Goal: Task Accomplishment & Management: Use online tool/utility

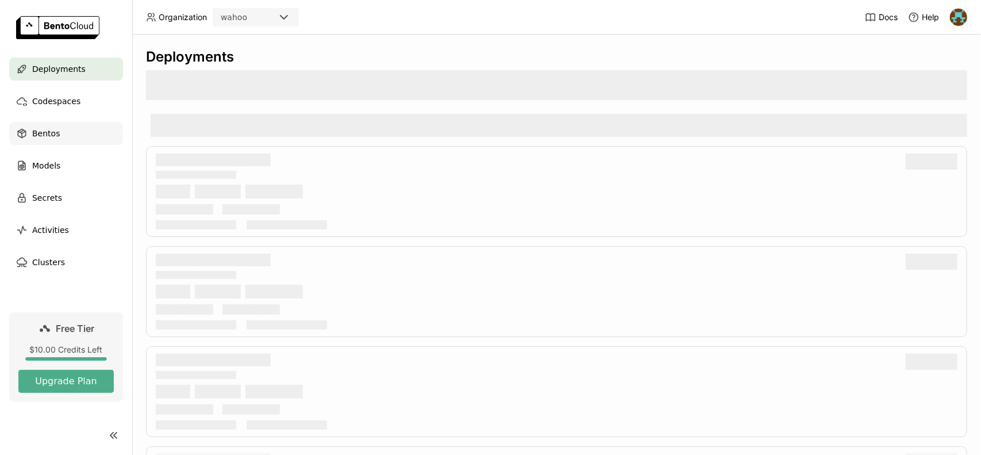
click at [66, 132] on div "Bentos" at bounding box center [66, 133] width 114 height 23
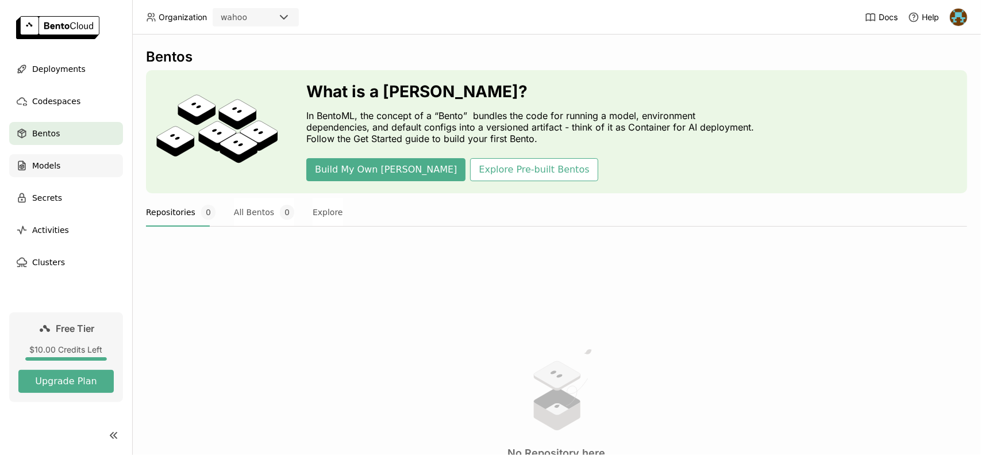
click at [85, 159] on div "Models" at bounding box center [66, 165] width 114 height 23
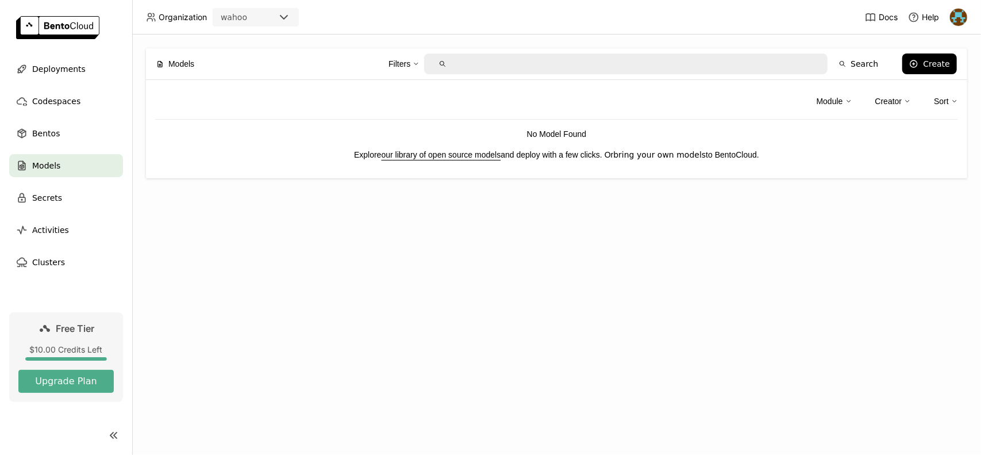
click at [658, 157] on link "bring your own models" at bounding box center [659, 154] width 93 height 9
click at [75, 199] on div "Secrets" at bounding box center [66, 197] width 114 height 23
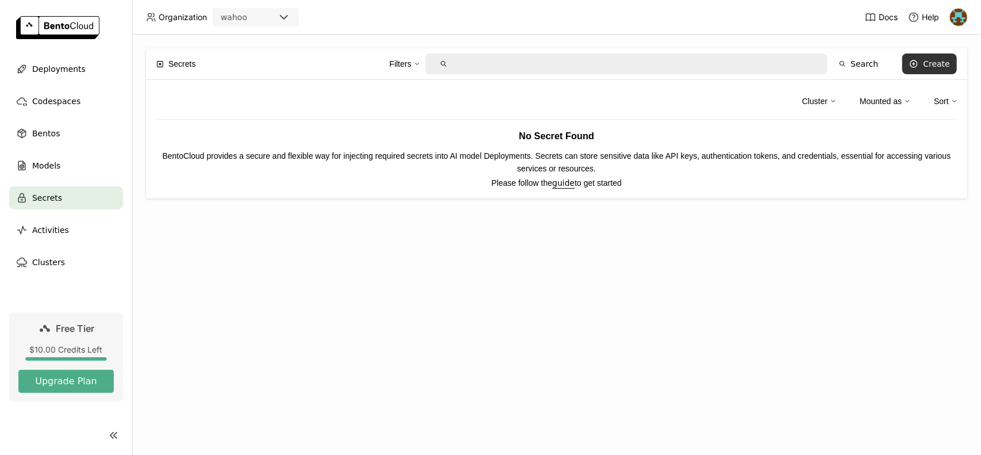
click at [925, 62] on button "Create" at bounding box center [929, 63] width 55 height 21
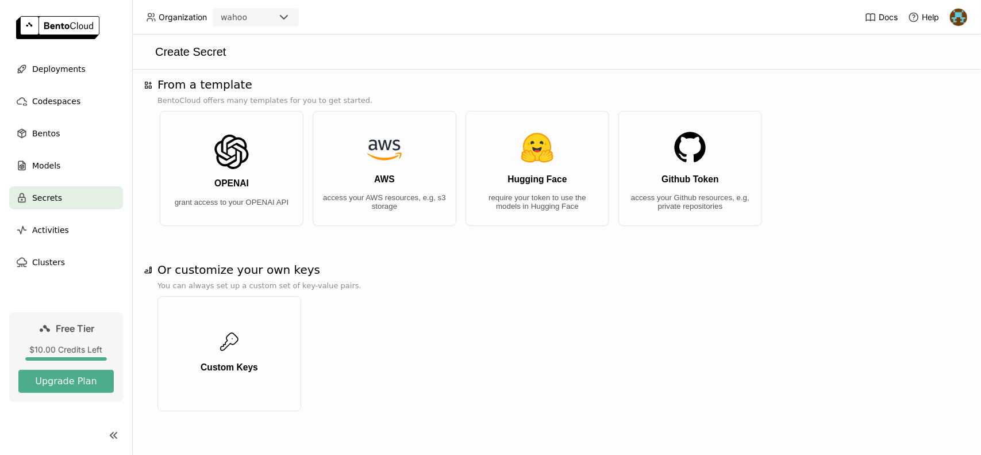
scroll to position [7, 0]
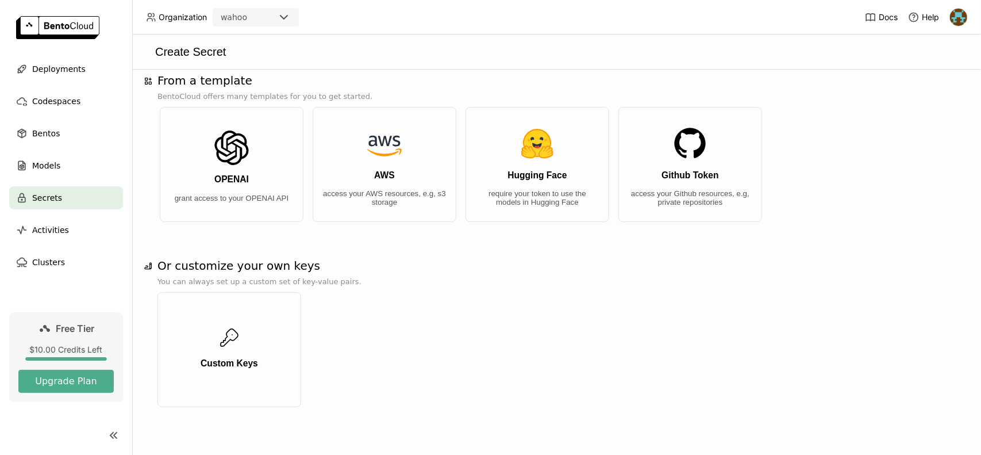
click at [70, 194] on div "Secrets" at bounding box center [66, 197] width 114 height 23
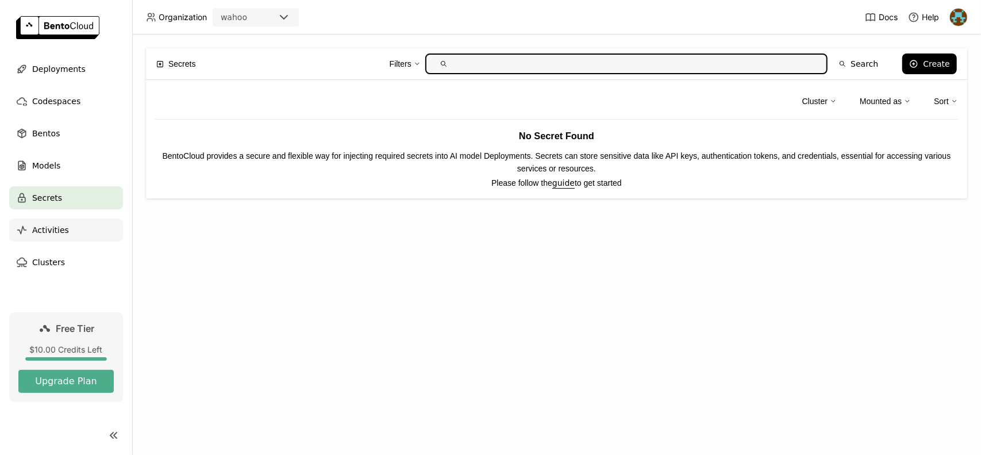
click at [62, 234] on span "Activities" at bounding box center [50, 230] width 37 height 14
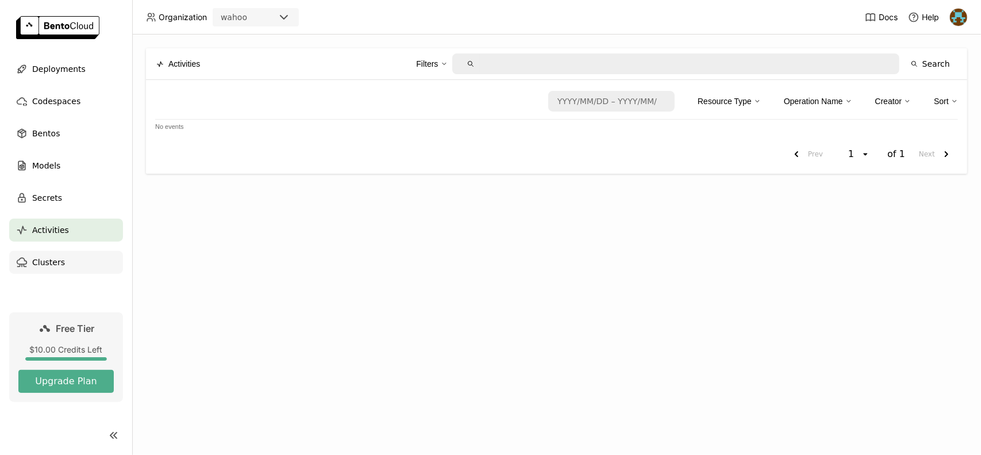
click at [71, 267] on div "Clusters" at bounding box center [66, 262] width 114 height 23
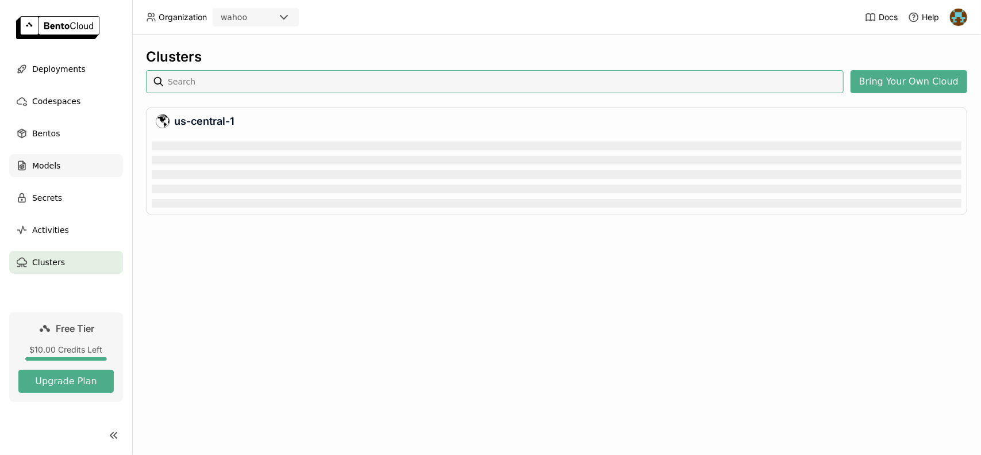
click at [84, 170] on div "Models" at bounding box center [66, 165] width 114 height 23
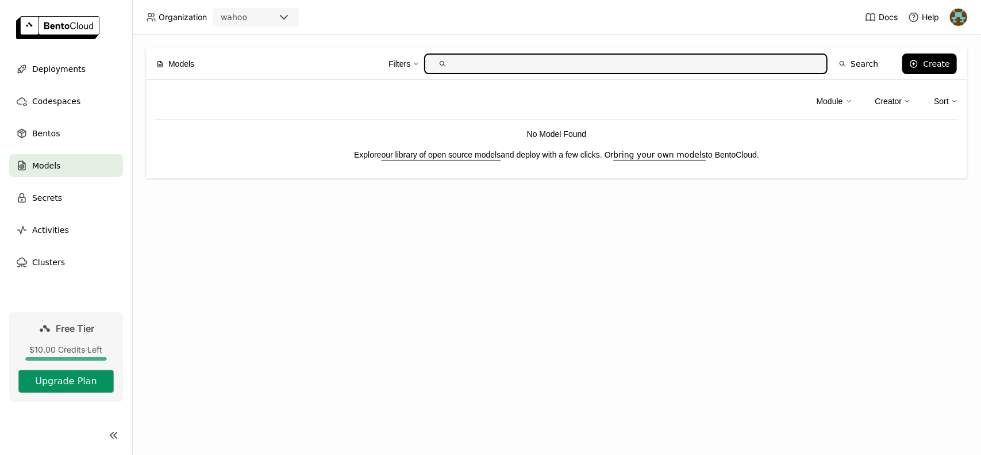
click at [72, 376] on button "Upgrade Plan" at bounding box center [65, 381] width 95 height 23
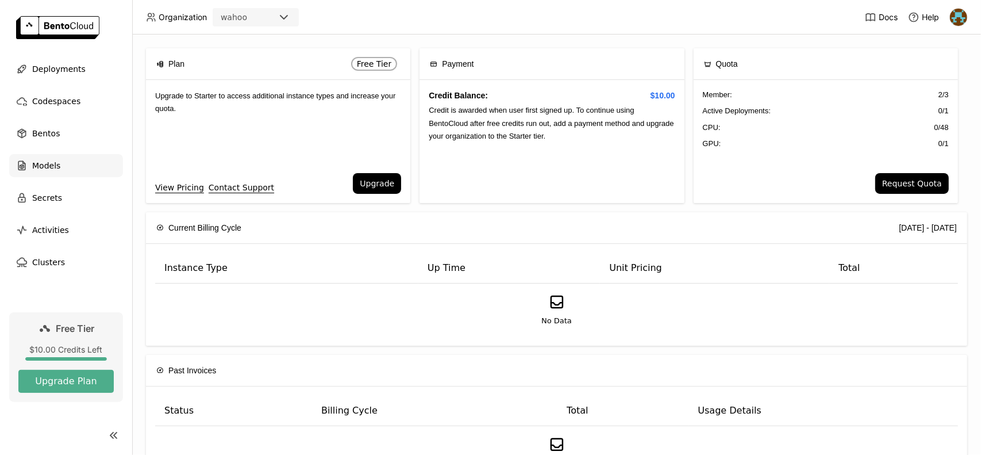
click at [51, 160] on span "Models" at bounding box center [46, 166] width 28 height 14
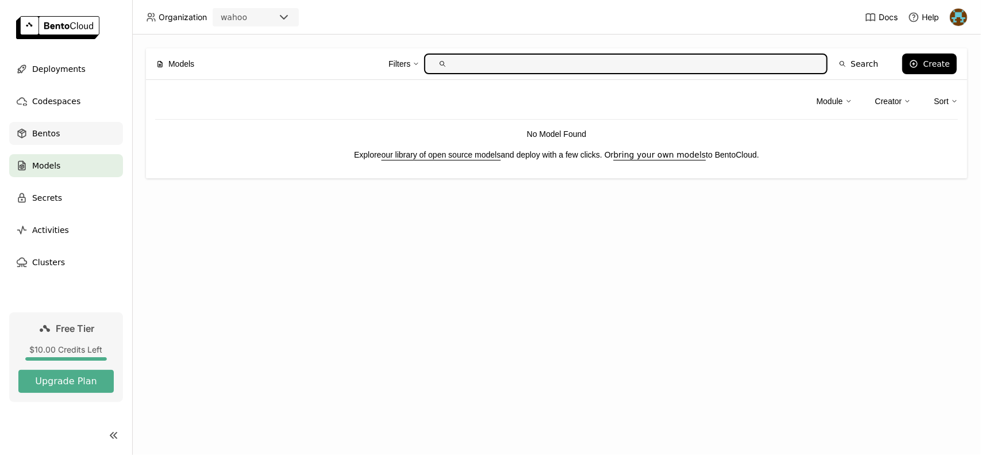
click at [68, 126] on div "Bentos" at bounding box center [66, 133] width 114 height 23
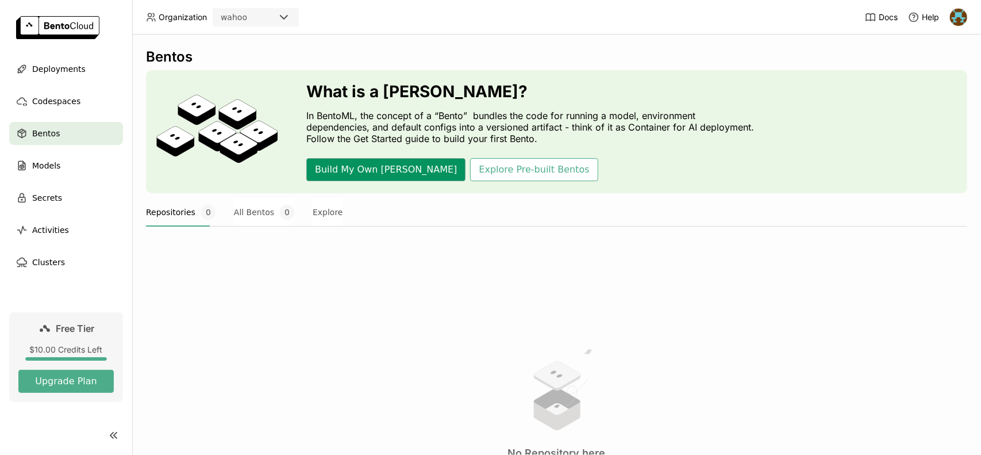
click at [362, 174] on button "Build My Own [PERSON_NAME]" at bounding box center [385, 169] width 159 height 23
click at [76, 174] on div "Models" at bounding box center [66, 165] width 114 height 23
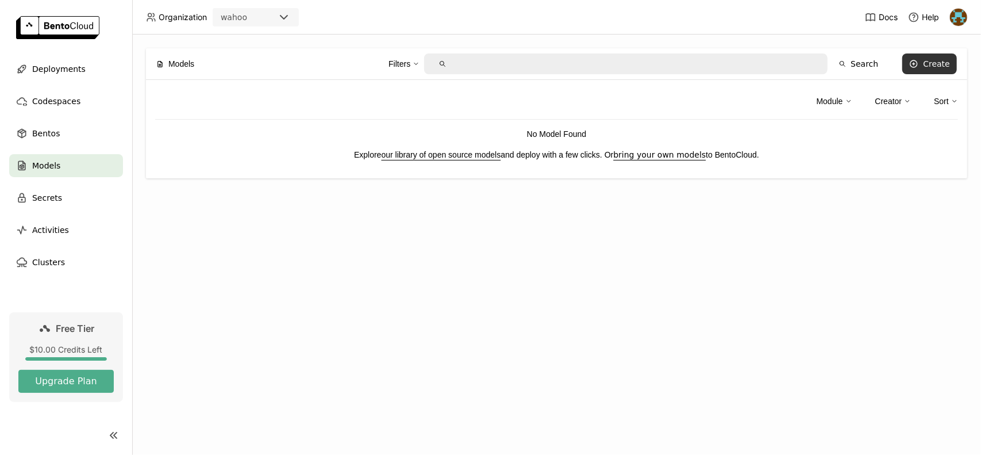
click at [947, 60] on div "Create" at bounding box center [936, 63] width 27 height 9
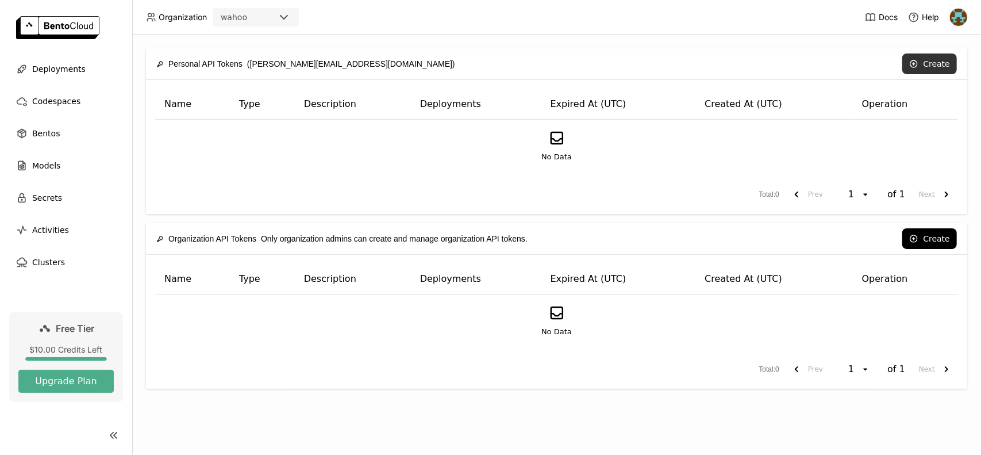
click at [931, 65] on button "Create" at bounding box center [929, 63] width 55 height 21
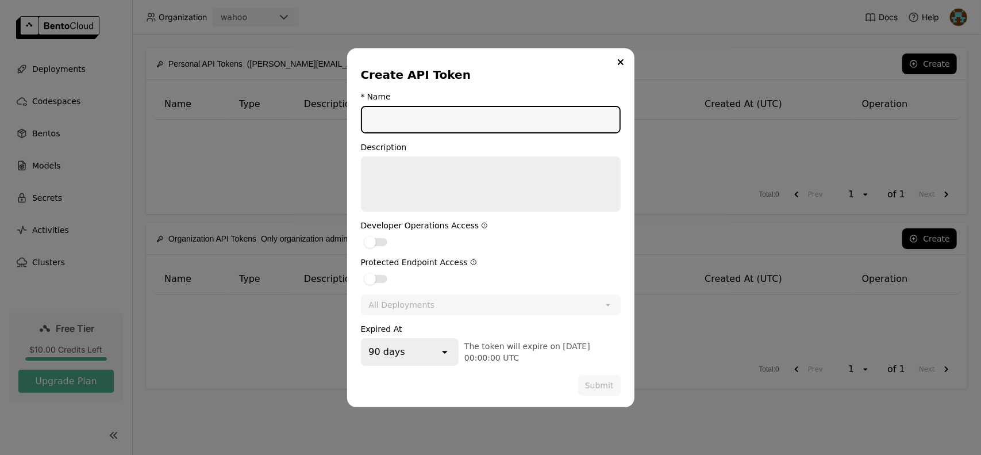
click at [489, 125] on input "dialog" at bounding box center [491, 119] width 258 height 25
click at [375, 241] on div "dialog" at bounding box center [369, 241] width 11 height 11
click at [361, 235] on input "dialog" at bounding box center [361, 235] width 0 height 0
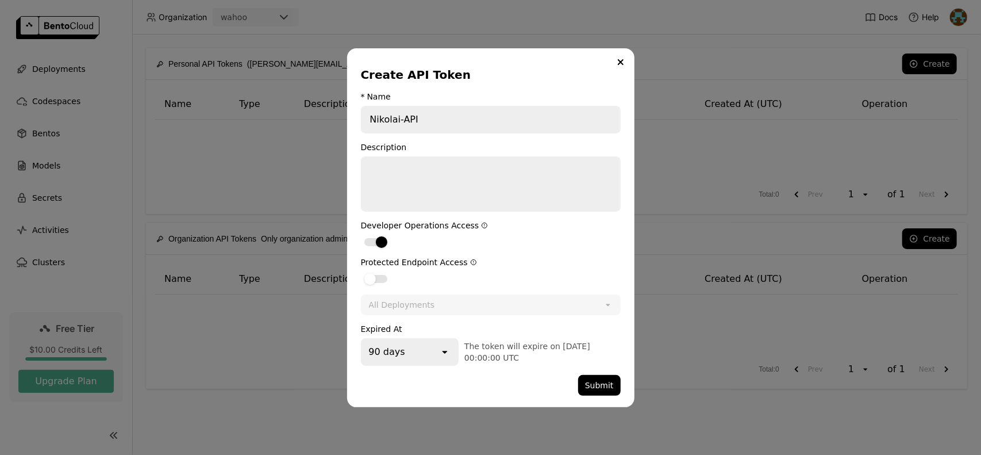
click at [439, 358] on div "90 days" at bounding box center [401, 351] width 78 height 25
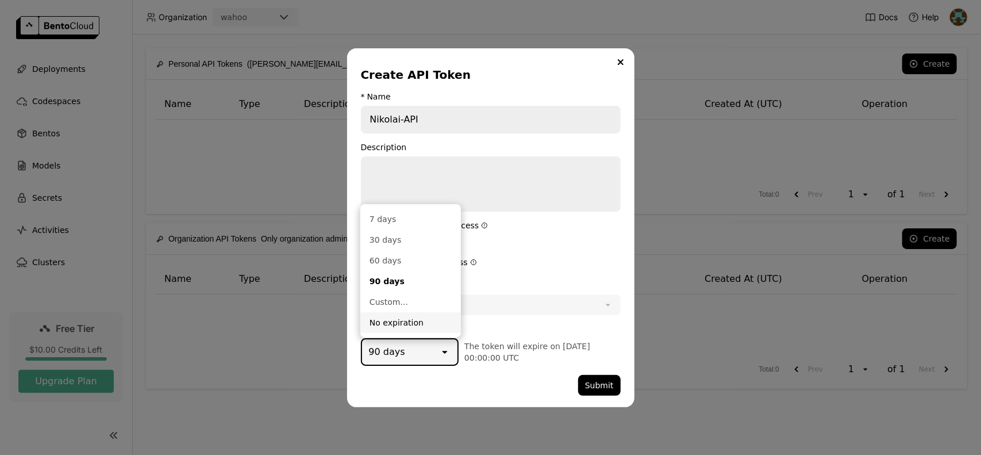
click at [410, 325] on div "No expiration" at bounding box center [411, 322] width 82 height 11
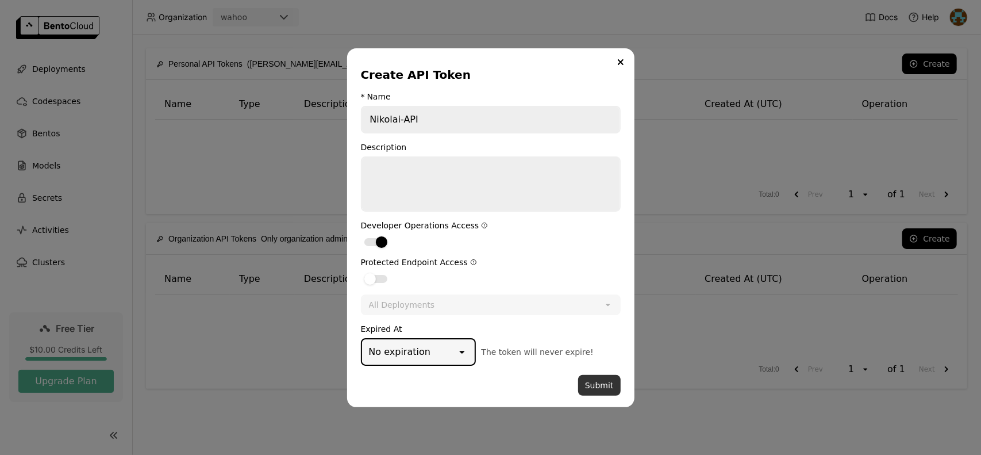
click at [598, 376] on button "Submit" at bounding box center [599, 385] width 43 height 21
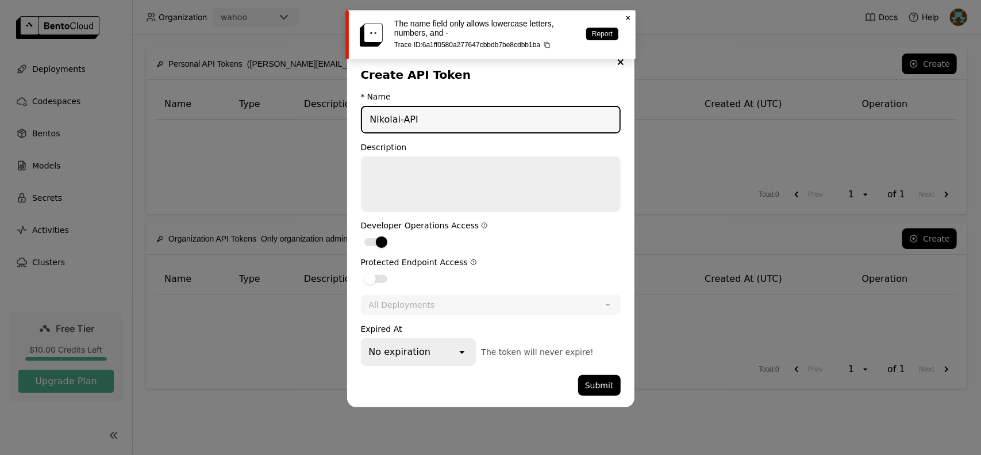
drag, startPoint x: 460, startPoint y: 117, endPoint x: 22, endPoint y: 35, distance: 445.6
click at [22, 35] on div "Create API Token * Name Nikolai-API Description Developer Operations Access Pro…" at bounding box center [490, 227] width 981 height 455
type input "nikolai-api"
click at [583, 382] on button "Submit" at bounding box center [599, 385] width 43 height 21
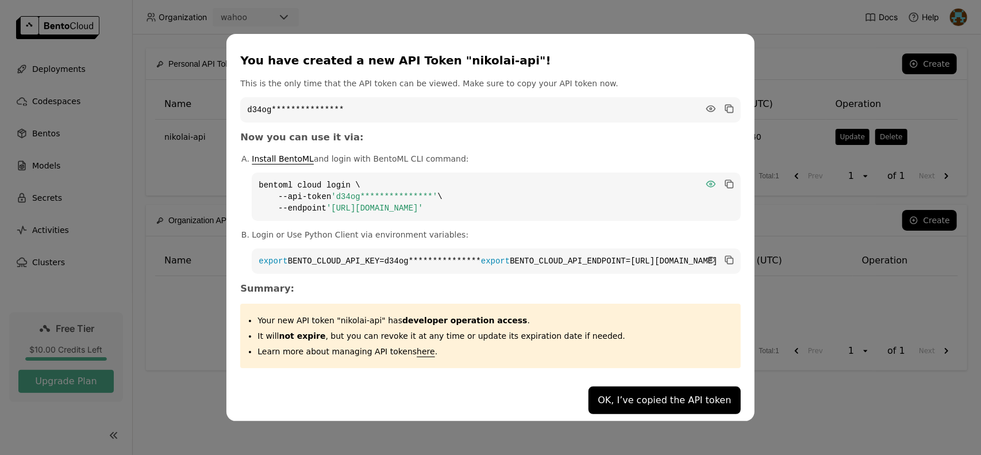
click at [706, 181] on icon "dialog" at bounding box center [710, 184] width 9 height 6
click at [724, 178] on icon "dialog" at bounding box center [729, 183] width 11 height 11
click at [706, 257] on icon "dialog" at bounding box center [710, 260] width 9 height 6
click at [727, 258] on icon "dialog" at bounding box center [730, 261] width 6 height 6
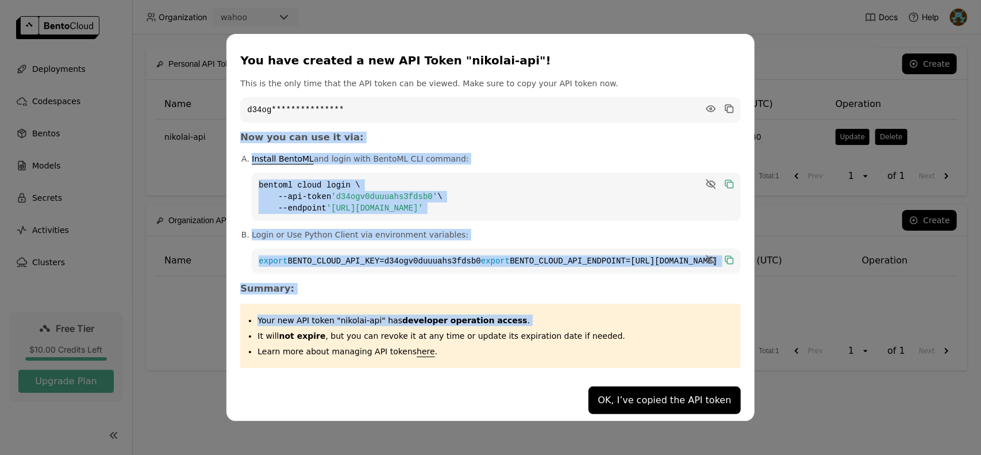
drag, startPoint x: 659, startPoint y: 347, endPoint x: 316, endPoint y: 124, distance: 409.3
click at [316, 124] on div "**********" at bounding box center [490, 227] width 528 height 387
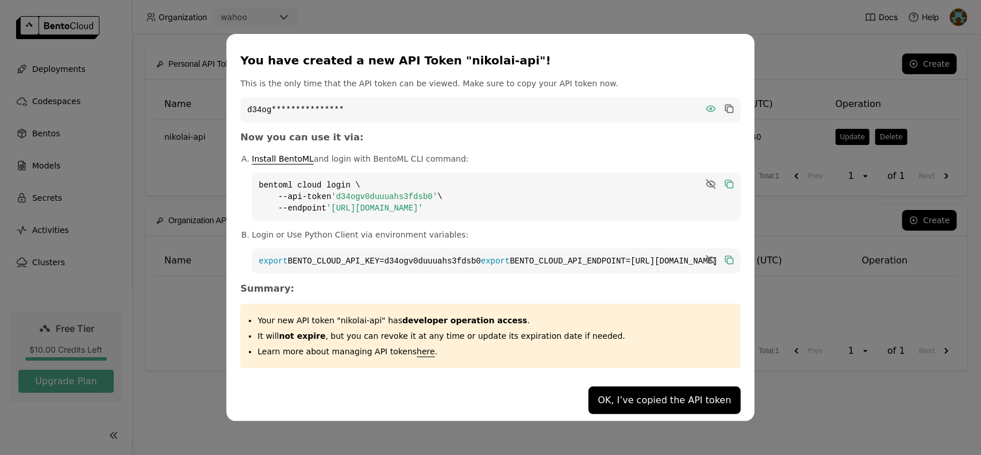
click at [706, 106] on icon "dialog" at bounding box center [710, 109] width 9 height 6
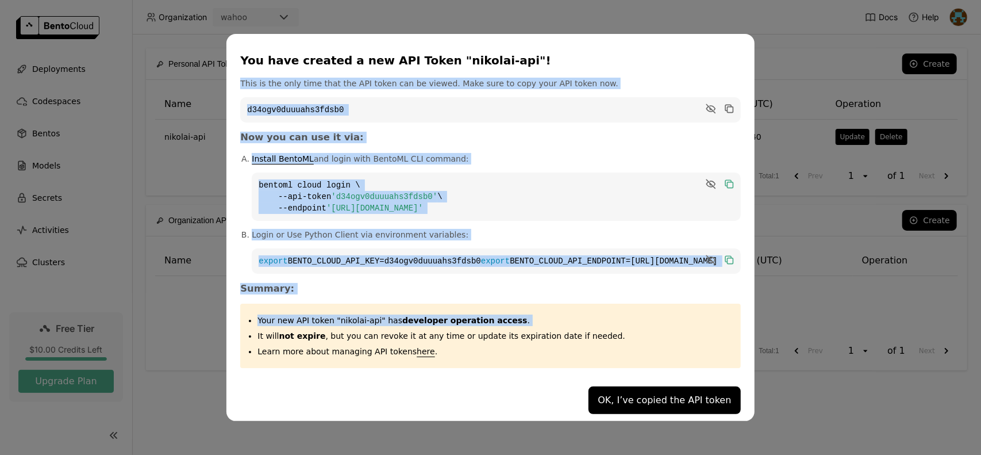
drag, startPoint x: 658, startPoint y: 344, endPoint x: 311, endPoint y: 76, distance: 437.7
click at [311, 76] on div "You have created a new API Token "nikolai-api"! This is the only time that the …" at bounding box center [490, 227] width 528 height 387
copy div "This is the only time that the API token can be viewed. Make sure to copy your …"
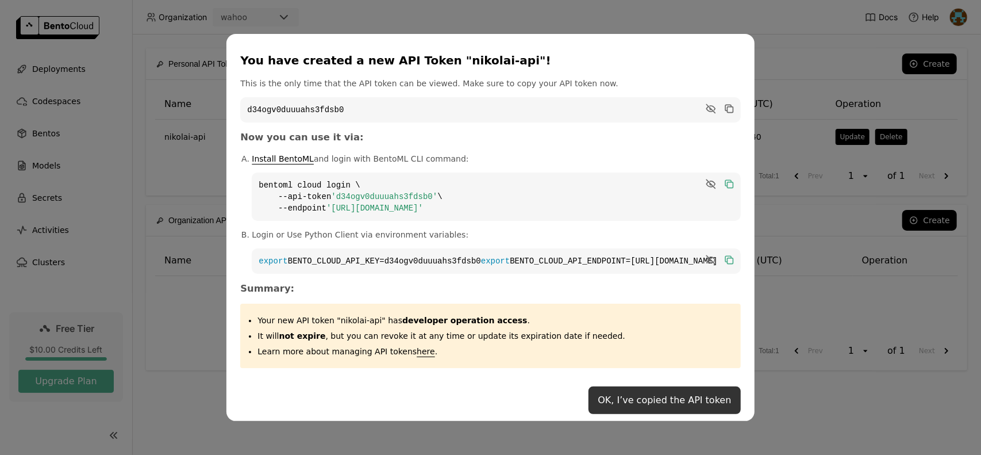
click at [613, 411] on button "OK, I’ve copied the API token" at bounding box center [665, 400] width 152 height 28
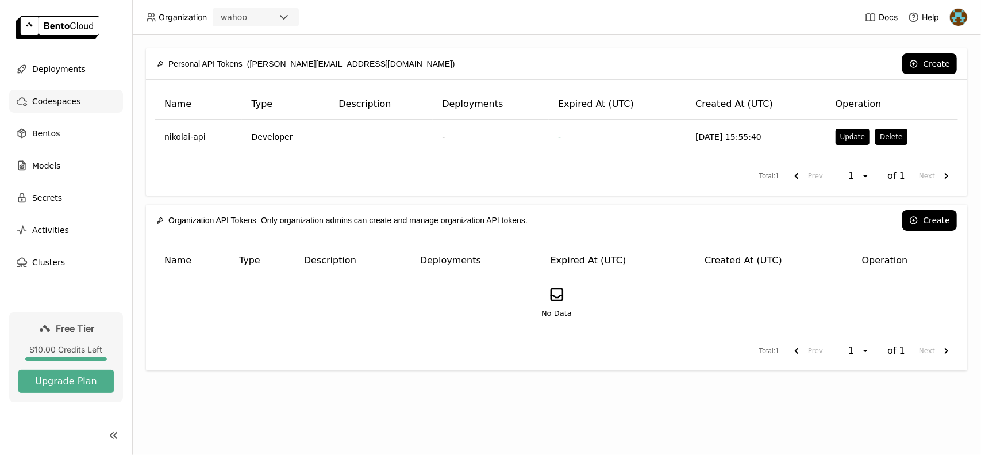
click at [78, 101] on div "Codespaces" at bounding box center [66, 101] width 114 height 23
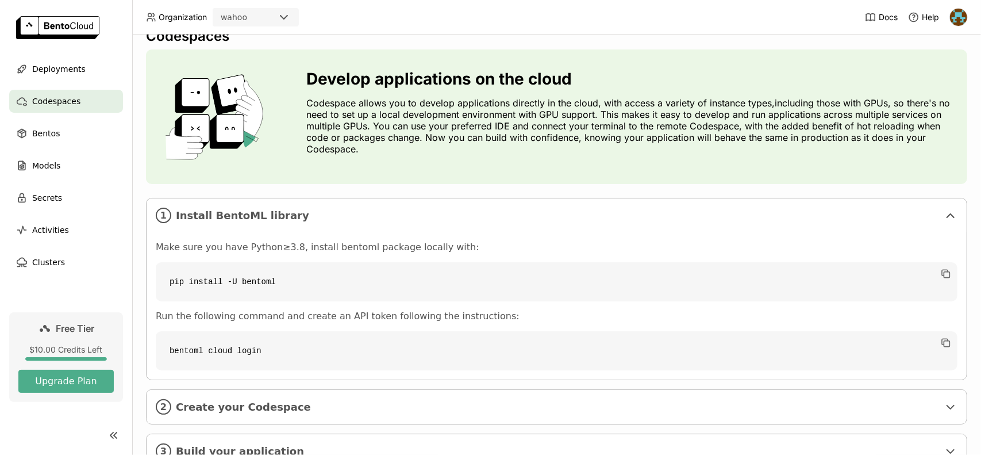
scroll to position [64, 0]
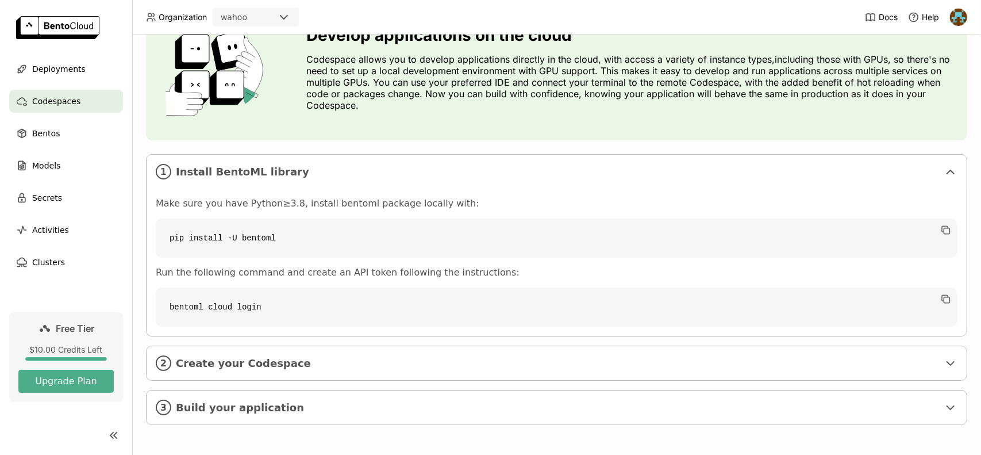
click at [260, 311] on code "bentoml cloud login" at bounding box center [557, 306] width 802 height 39
copy div "bentoml cloud login"
